Goal: Task Accomplishment & Management: Use online tool/utility

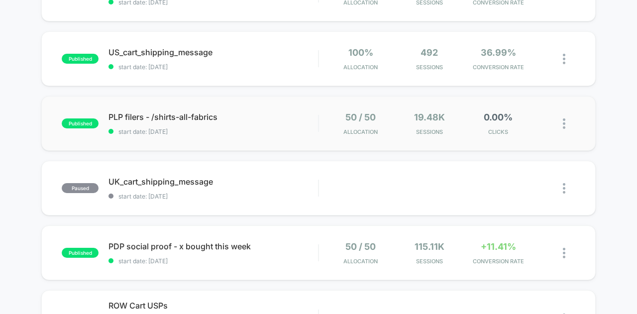
scroll to position [274, 0]
click at [559, 57] on div at bounding box center [561, 58] width 27 height 23
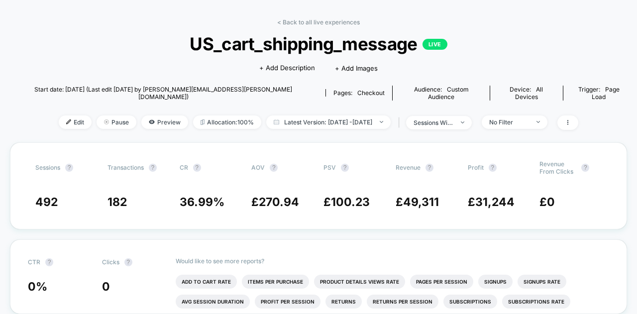
scroll to position [34, 0]
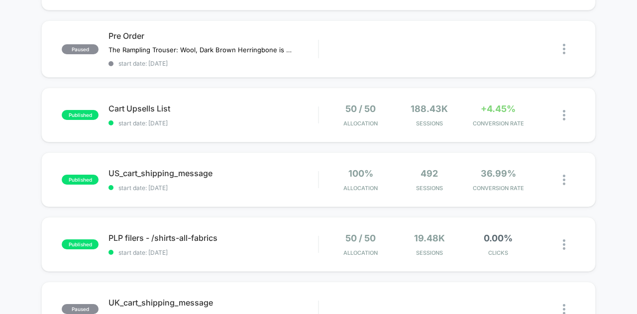
scroll to position [152, 0]
click at [565, 113] on div at bounding box center [568, 115] width 12 height 23
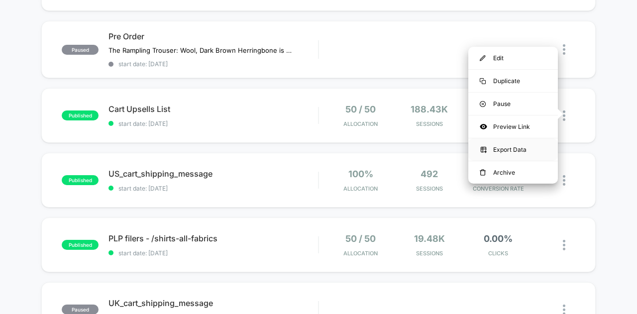
click at [539, 148] on div "Export Data" at bounding box center [513, 149] width 90 height 22
